Goal: Task Accomplishment & Management: Manage account settings

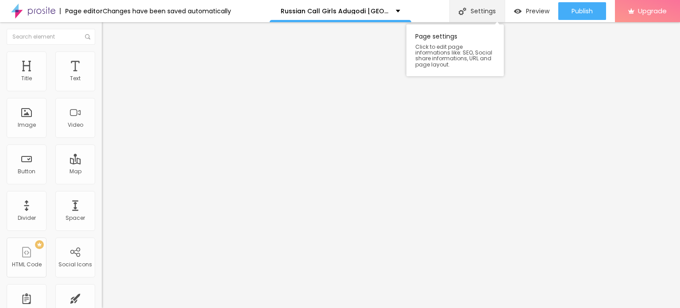
click at [467, 12] on div "Settings" at bounding box center [476, 11] width 55 height 22
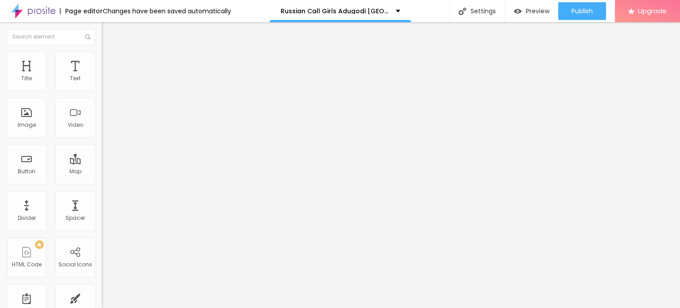
click at [102, 83] on input "Click me" at bounding box center [155, 78] width 106 height 9
paste input "WhatsApp Me [PHONE_NUMBER]"
type input "WhatsApp Me [PHONE_NUMBER]"
click at [102, 182] on input "https://" at bounding box center [155, 178] width 106 height 9
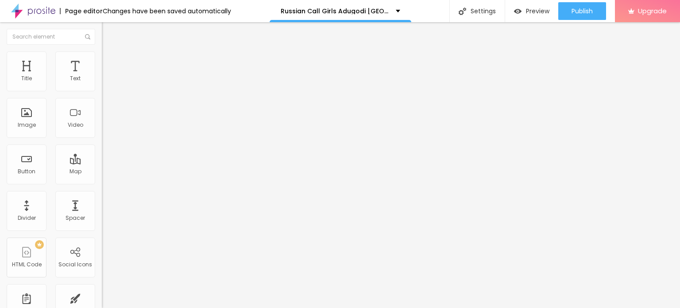
paste input "[DOMAIN_NAME][URL]"
type input "[URL][DOMAIN_NAME]"
click at [102, 76] on span "Add image" at bounding box center [120, 73] width 36 height 8
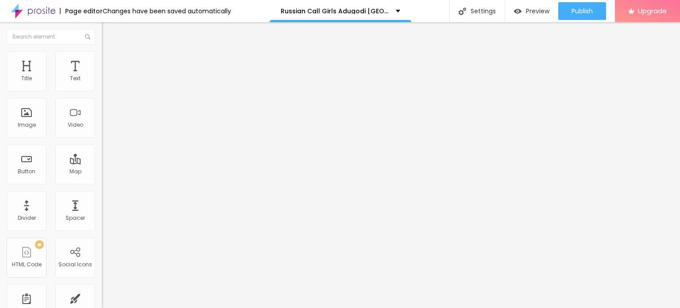
click at [102, 76] on span "Add image" at bounding box center [120, 73] width 36 height 8
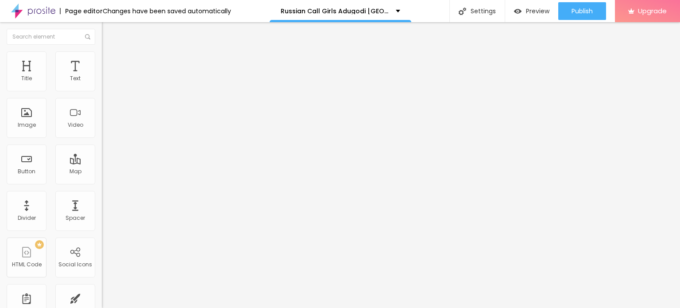
click at [102, 76] on span "Change image" at bounding box center [125, 73] width 47 height 8
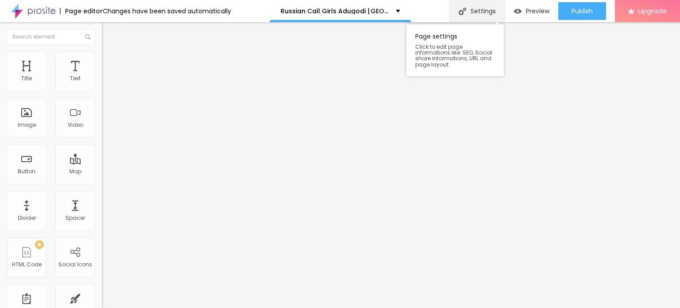
click at [480, 11] on div "Settings" at bounding box center [476, 11] width 55 height 22
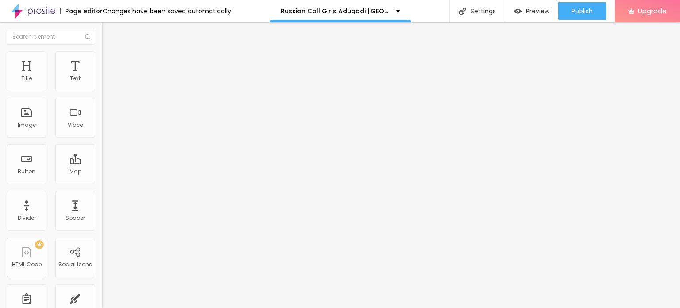
paste input "Russian Call Girls Adugodi [GEOGRAPHIC_DATA] Escorts No Advance Payment | Pocke…"
type input "Russian Call Girls Adugodi [GEOGRAPHIC_DATA] Escorts No Advance Payment | Pocke…"
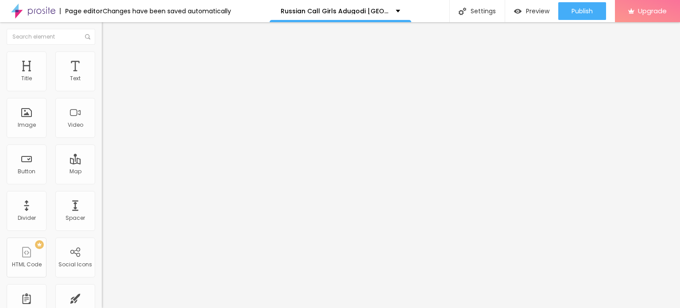
scroll to position [0, 0]
paste textarea "Russian Call Girls Adugodi [GEOGRAPHIC_DATA] Escorts No Advance Payment | Pocke…"
paste textarea "romance and entertainment."
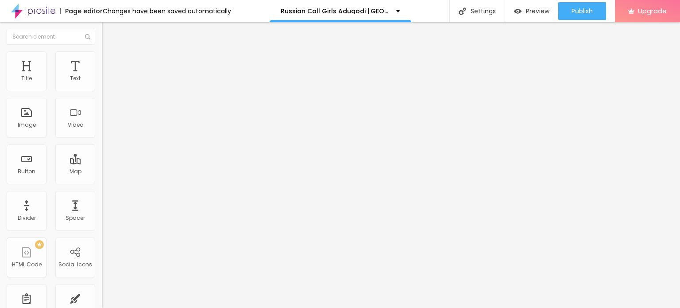
type textarea "Russian Call Girls Adugodi [GEOGRAPHIC_DATA] Escorts No Advance Payment | Pocke…"
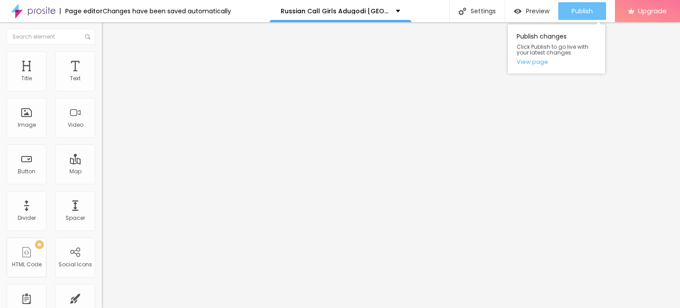
click at [573, 11] on span "Publish" at bounding box center [582, 11] width 21 height 7
click at [542, 60] on link "View page" at bounding box center [557, 62] width 80 height 6
